Goal: Task Accomplishment & Management: Complete application form

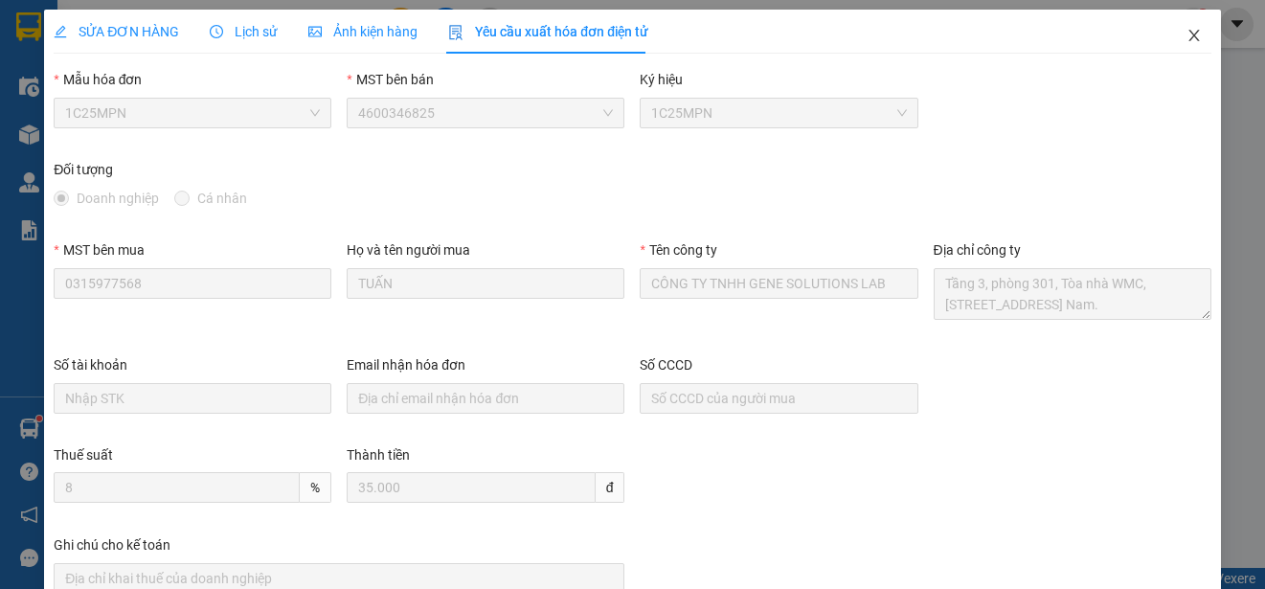
click at [1188, 35] on icon "close" at bounding box center [1193, 35] width 11 height 11
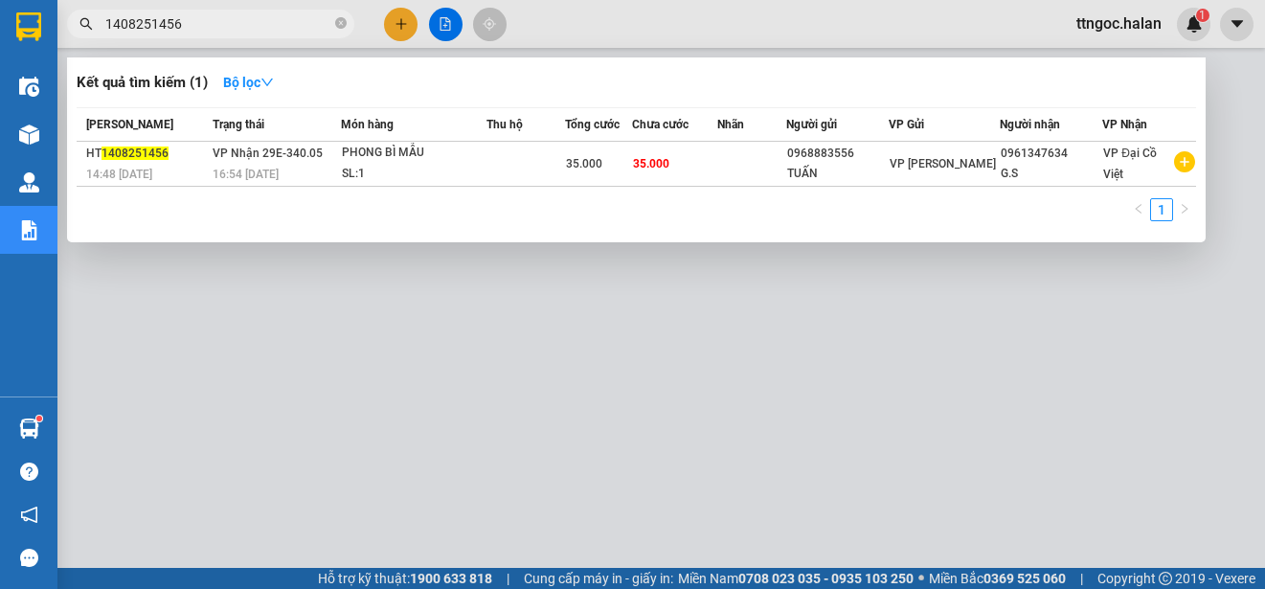
drag, startPoint x: 208, startPoint y: 29, endPoint x: 150, endPoint y: 27, distance: 57.5
click at [150, 27] on input "1408251456" at bounding box center [218, 23] width 226 height 21
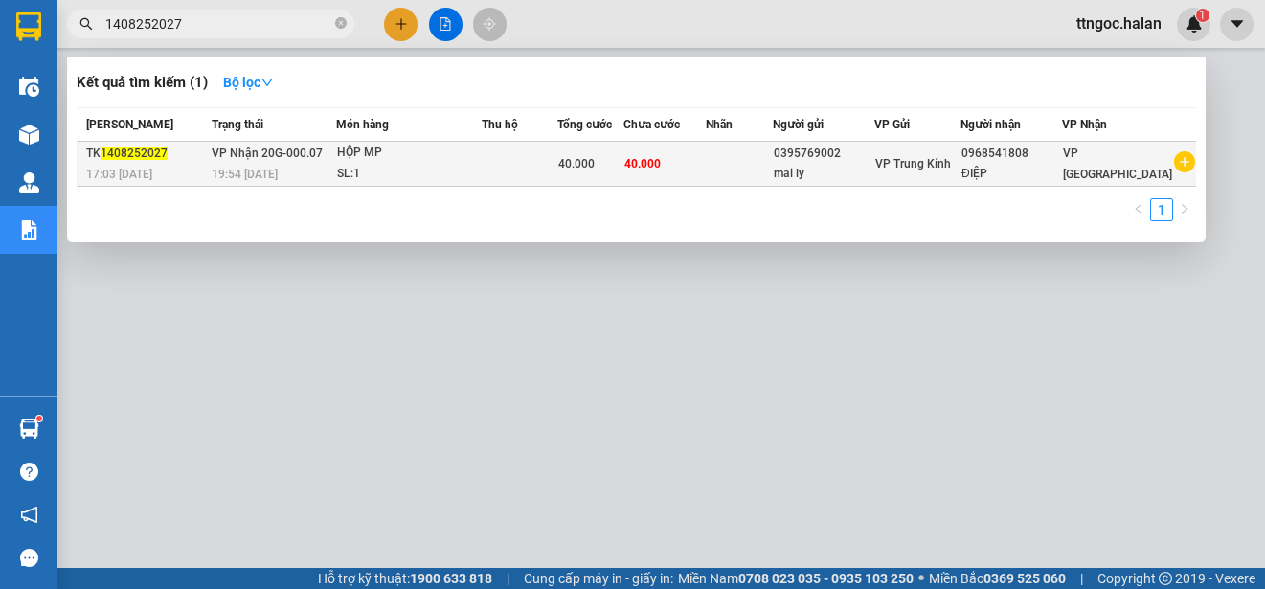
type input "1408252027"
click at [140, 156] on span "1408252027" at bounding box center [134, 153] width 67 height 13
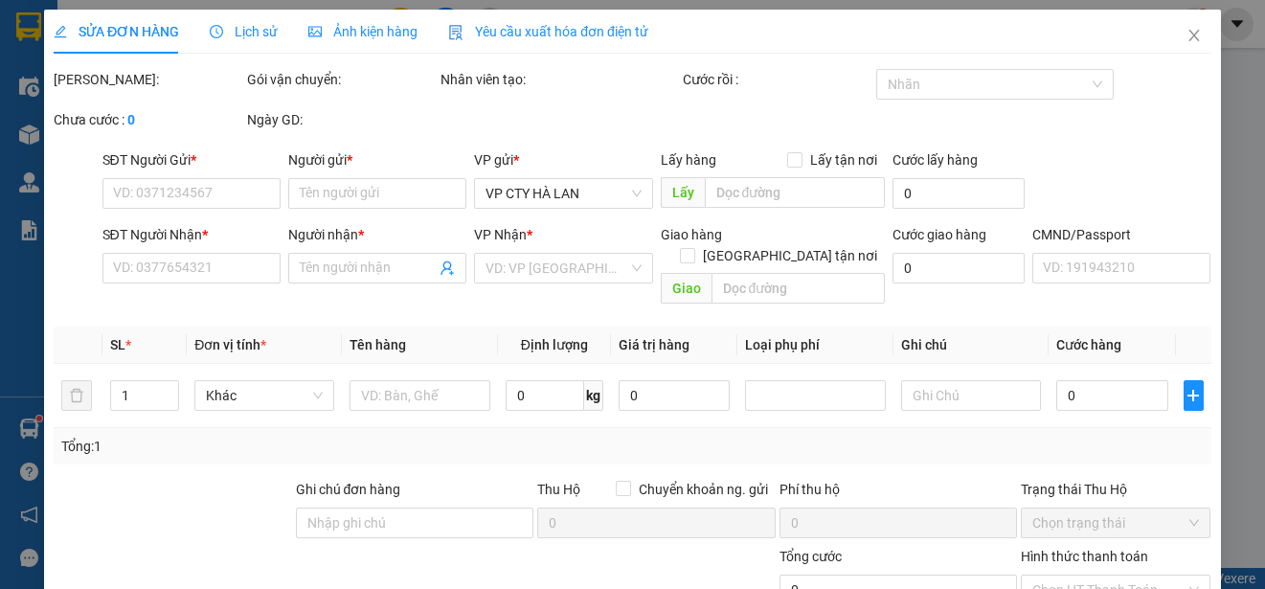
type input "0395769002"
type input "mai ly"
type input "0968541808"
type input "ĐIỆP"
type input "40.000"
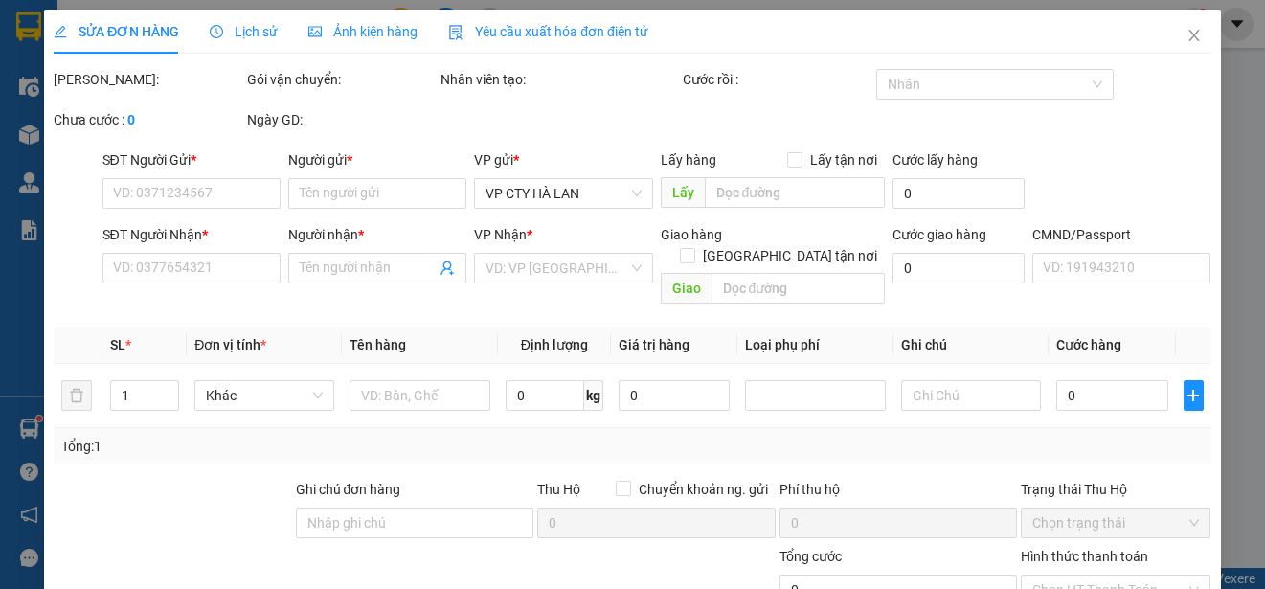
type input "40.000"
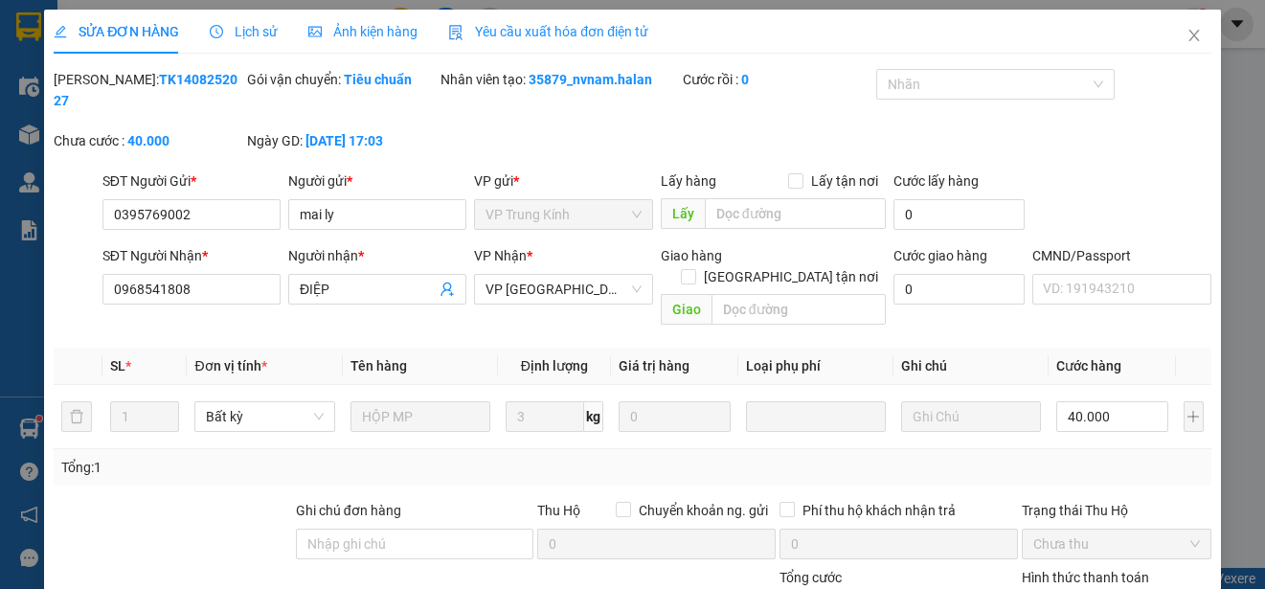
click at [579, 32] on span "Yêu cầu xuất hóa đơn điện tử" at bounding box center [548, 31] width 200 height 15
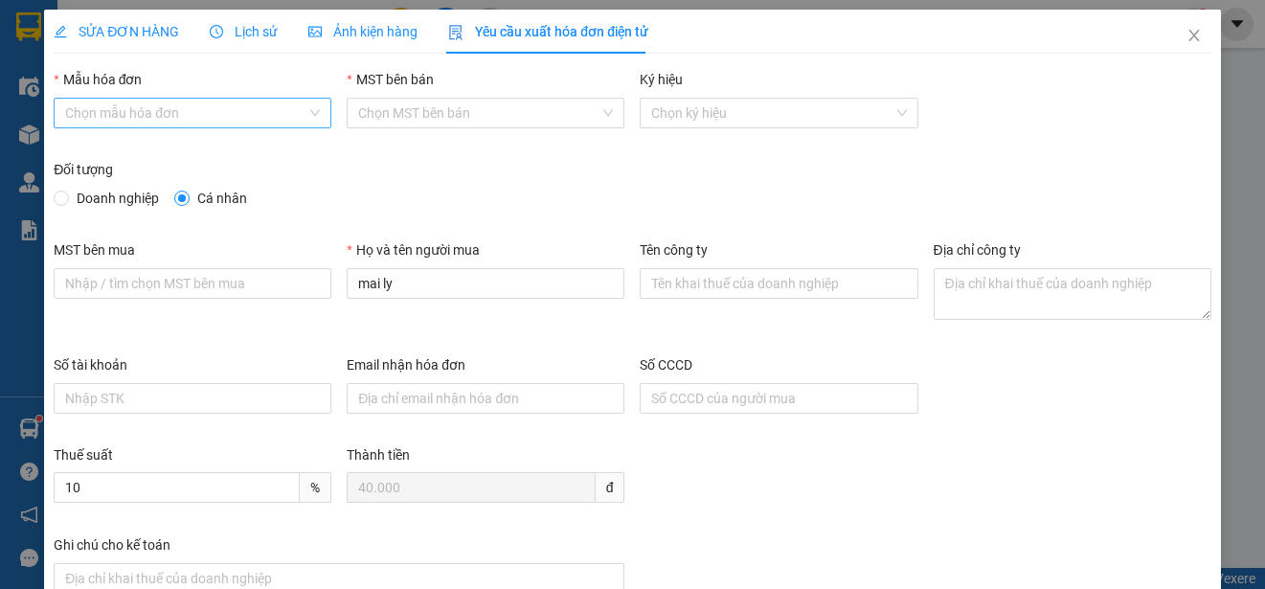
click at [145, 119] on input "Mẫu hóa đơn" at bounding box center [185, 113] width 241 height 29
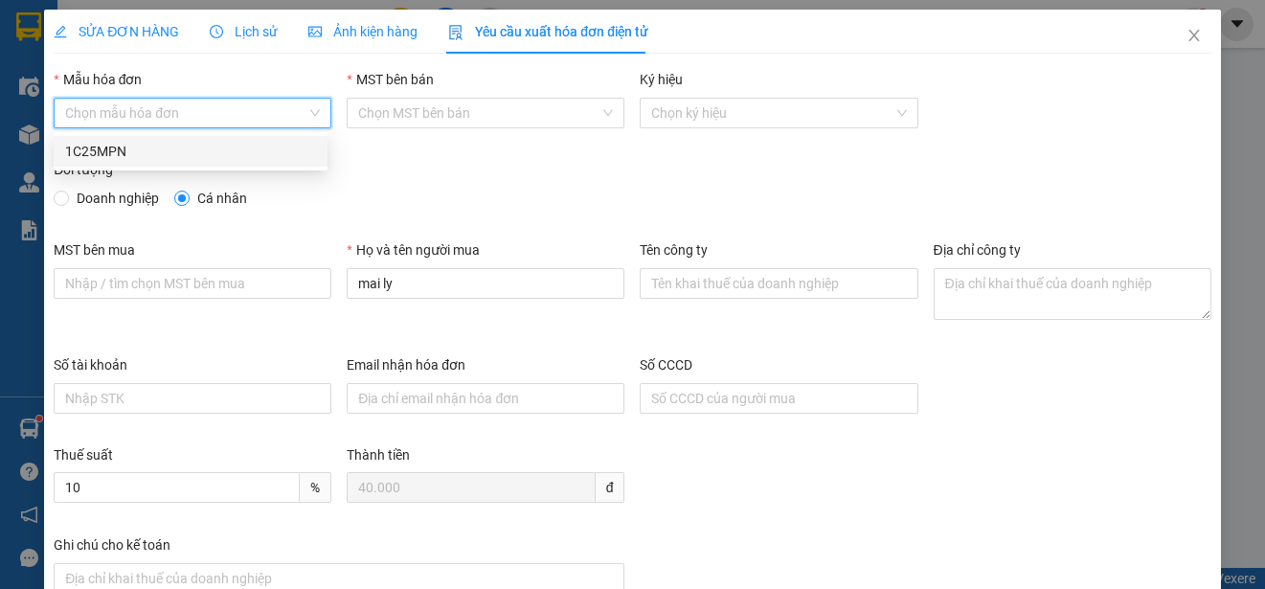
click at [106, 153] on div "1C25MPN" at bounding box center [190, 151] width 251 height 21
type input "8"
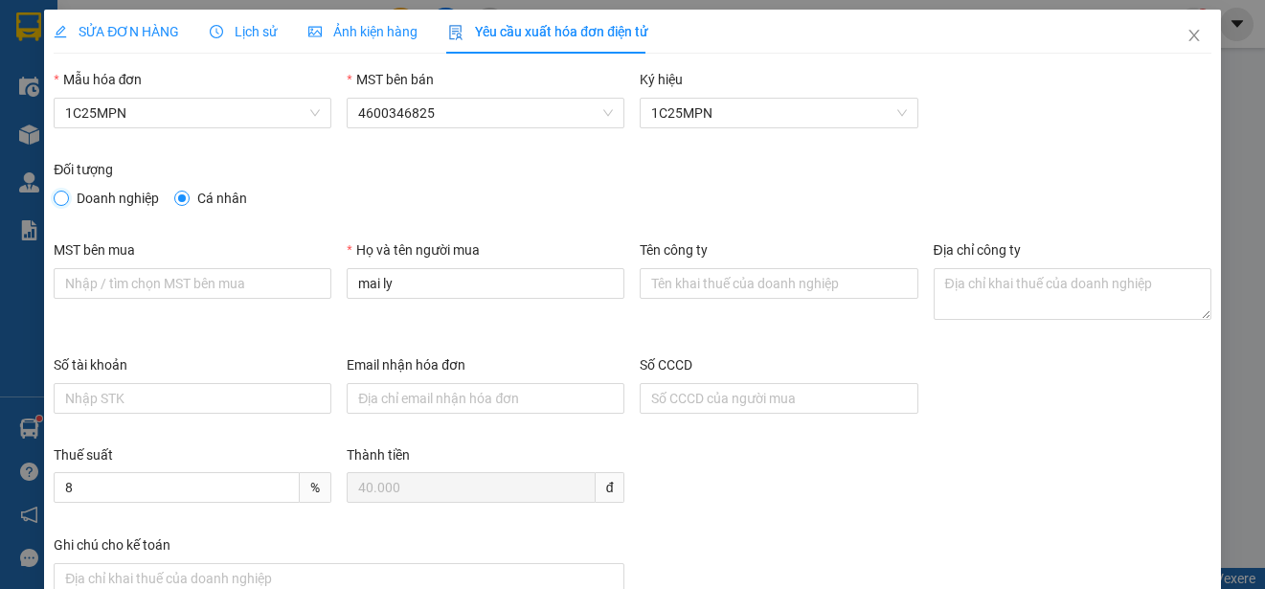
click at [61, 192] on input "Doanh nghiệp" at bounding box center [60, 197] width 13 height 13
radio input "true"
radio input "false"
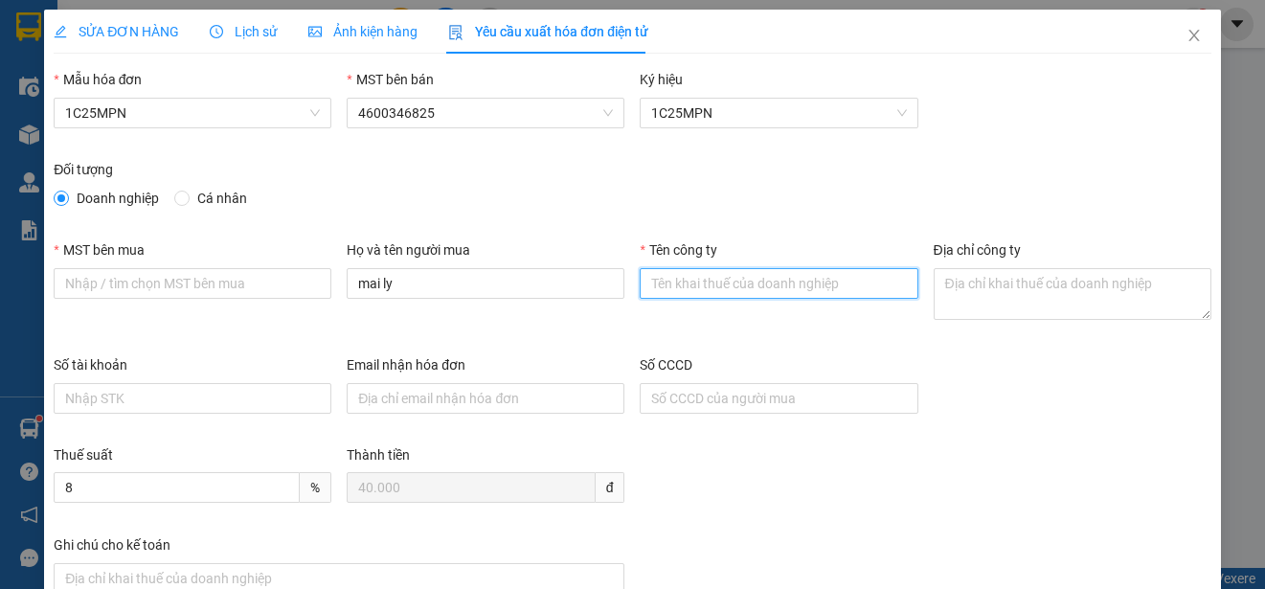
paste input "CÔNG TY TNHH THIẾT BỊ CÔNG NGHIỆP HANTEK"
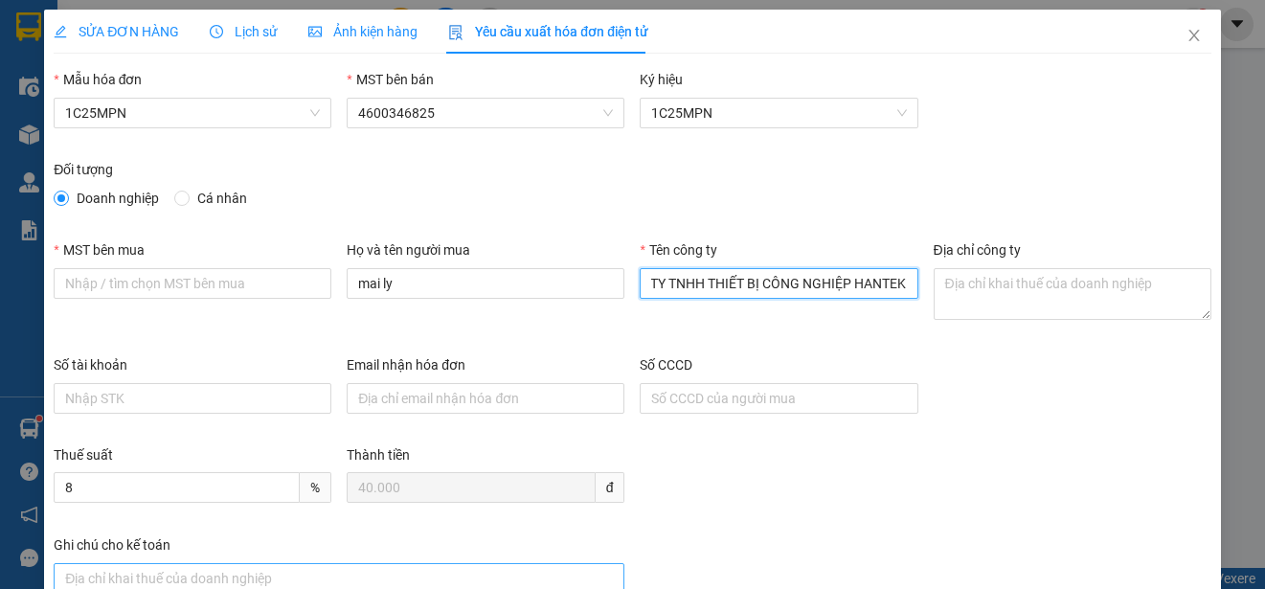
type input "CÔNG TY TNHH THIẾT BỊ CÔNG NGHIỆP HANTEK"
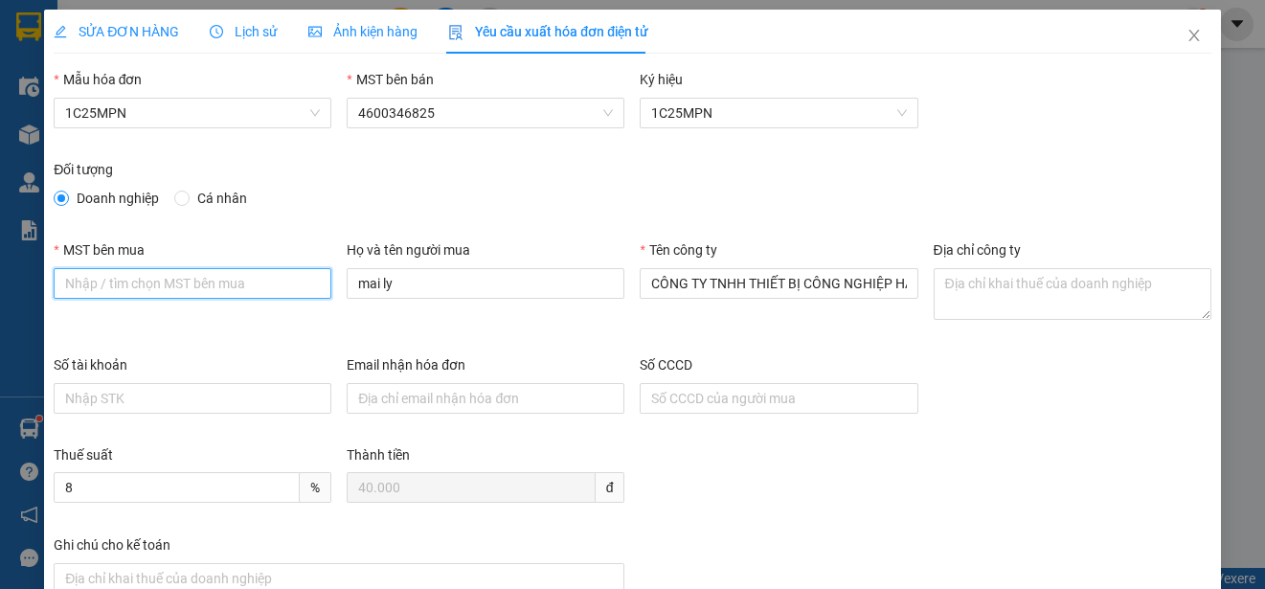
paste input "4601563325"
type input "4601563325"
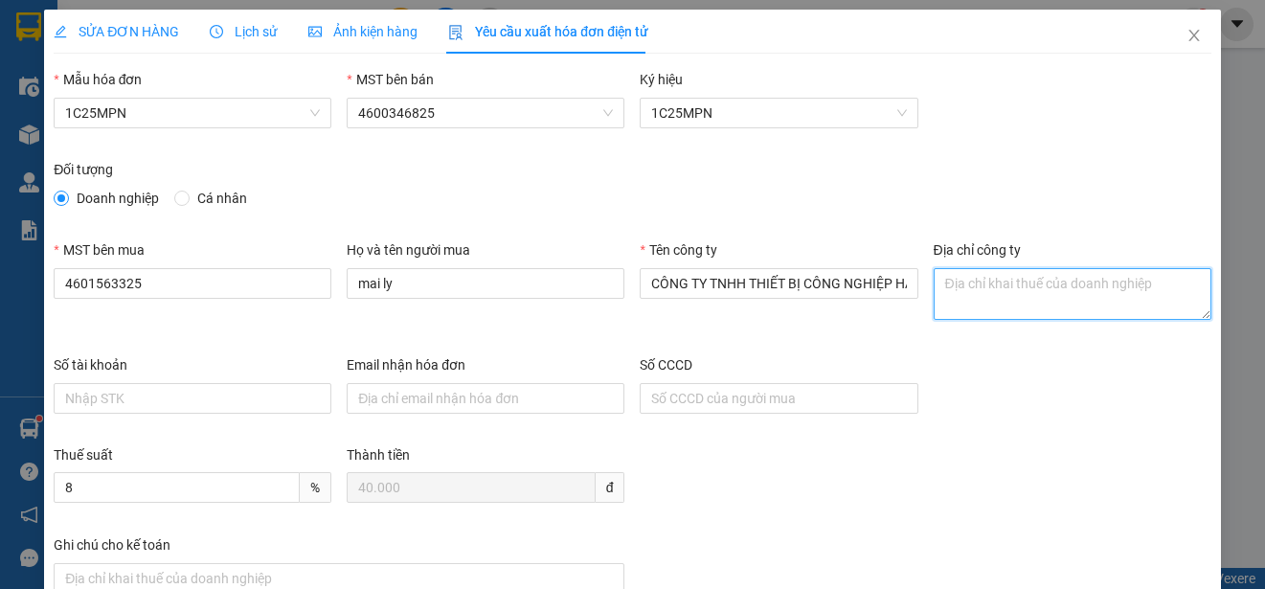
paste textarea "Tổ dân phố [GEOGRAPHIC_DATA], [GEOGRAPHIC_DATA], [GEOGRAPHIC_DATA], [GEOGRAPHIC…"
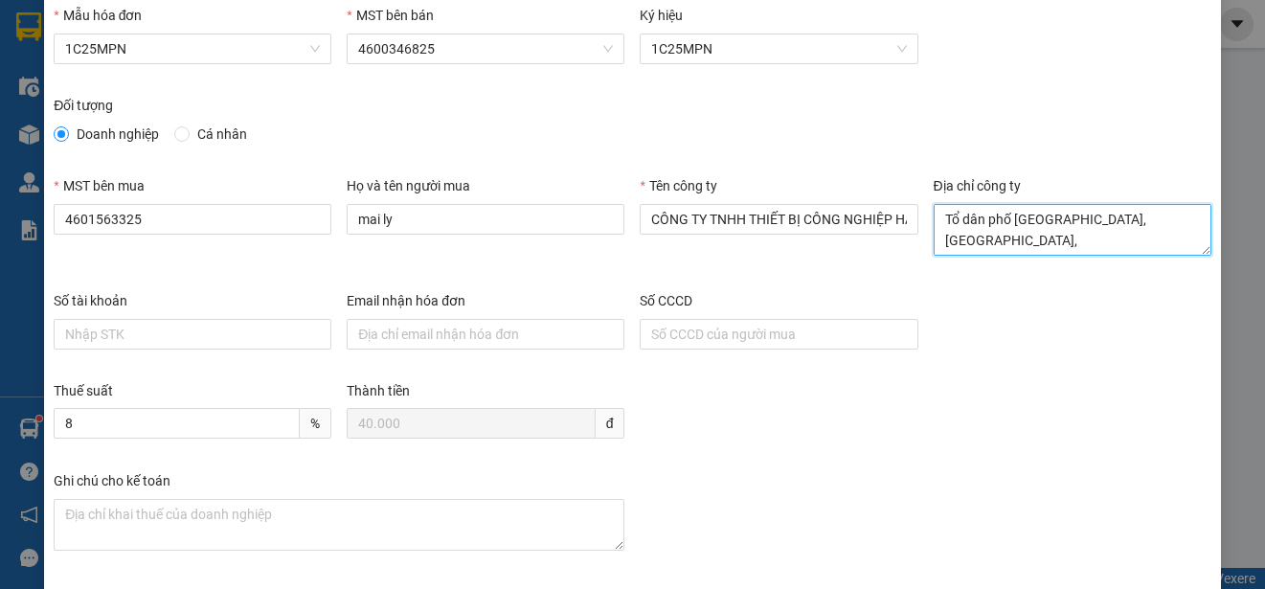
scroll to position [144, 0]
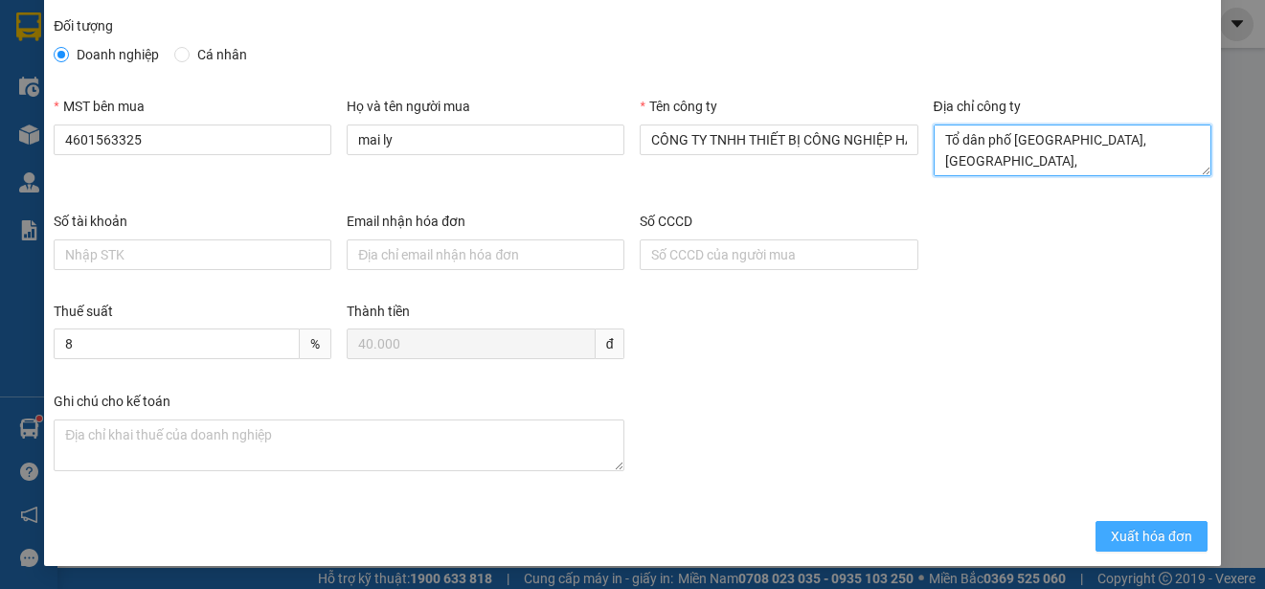
type textarea "Tổ dân phố [GEOGRAPHIC_DATA], [GEOGRAPHIC_DATA], [GEOGRAPHIC_DATA], [GEOGRAPHIC…"
click at [1111, 536] on span "Xuất hóa đơn" at bounding box center [1151, 536] width 81 height 21
